Goal: Check status: Check status

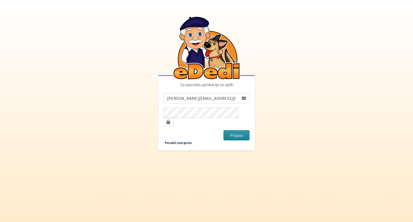
click at [231, 134] on button "Prijava" at bounding box center [236, 135] width 26 height 10
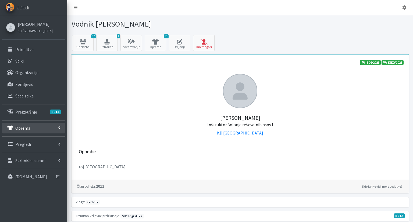
click at [31, 127] on link "Oprema" at bounding box center [33, 128] width 63 height 11
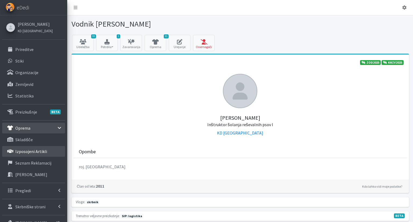
click at [39, 152] on p "Izposojeni artikli" at bounding box center [31, 151] width 32 height 5
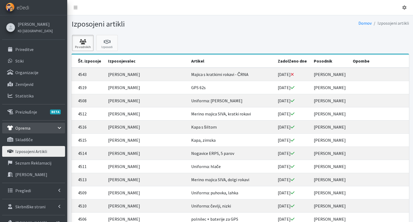
click at [80, 41] on icon at bounding box center [83, 41] width 18 height 5
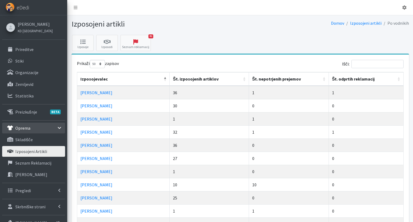
select select "50"
click at [273, 79] on th "Št. nepotrjenih prejemov" at bounding box center [289, 79] width 80 height 14
click at [273, 80] on th "Št. nepotrjenih prejemov" at bounding box center [289, 79] width 80 height 14
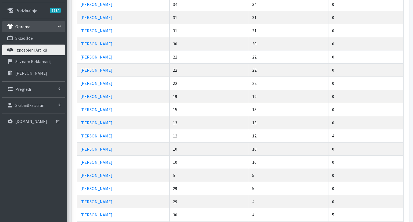
scroll to position [113, 0]
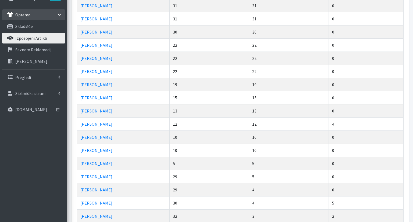
drag, startPoint x: 261, startPoint y: 86, endPoint x: 255, endPoint y: 69, distance: 17.0
click at [255, 70] on td "22" at bounding box center [289, 71] width 80 height 13
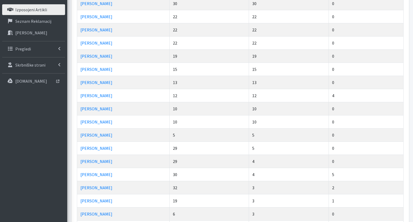
drag, startPoint x: 256, startPoint y: 70, endPoint x: 256, endPoint y: 86, distance: 15.3
click at [256, 85] on td "13" at bounding box center [289, 82] width 80 height 13
drag, startPoint x: 260, startPoint y: 96, endPoint x: 252, endPoint y: 79, distance: 18.5
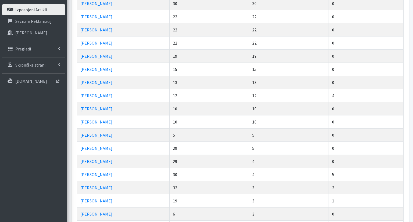
click at [252, 79] on td "13" at bounding box center [289, 82] width 80 height 13
drag, startPoint x: 252, startPoint y: 79, endPoint x: 250, endPoint y: 95, distance: 16.0
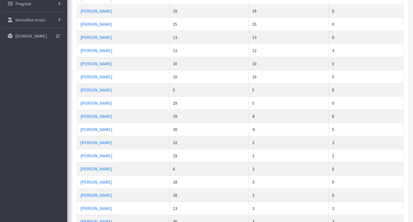
scroll to position [170, 0]
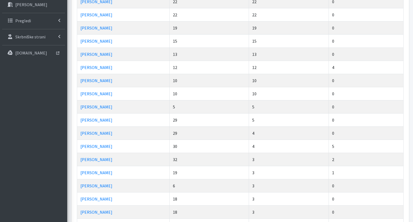
drag, startPoint x: 252, startPoint y: 90, endPoint x: 260, endPoint y: 97, distance: 10.5
click at [260, 97] on td "10" at bounding box center [289, 93] width 80 height 13
click at [260, 96] on td "10" at bounding box center [289, 93] width 80 height 13
drag, startPoint x: 264, startPoint y: 87, endPoint x: 258, endPoint y: 75, distance: 13.2
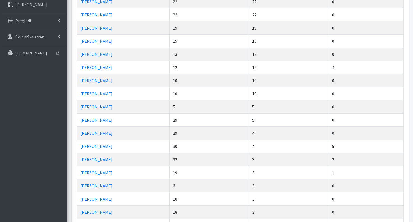
click at [259, 77] on td "10" at bounding box center [289, 80] width 80 height 13
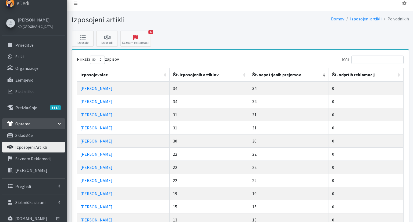
scroll to position [0, 0]
